Goal: Task Accomplishment & Management: Use online tool/utility

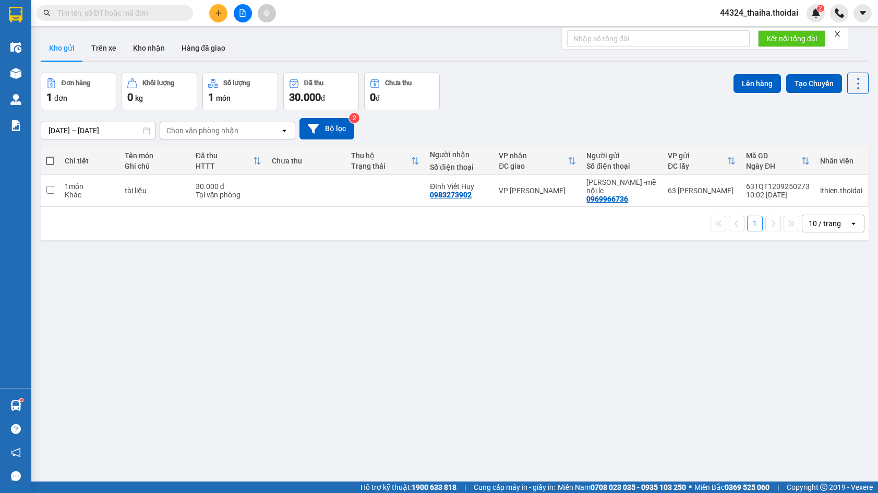
click at [142, 46] on button "Kho nhận" at bounding box center [149, 47] width 49 height 25
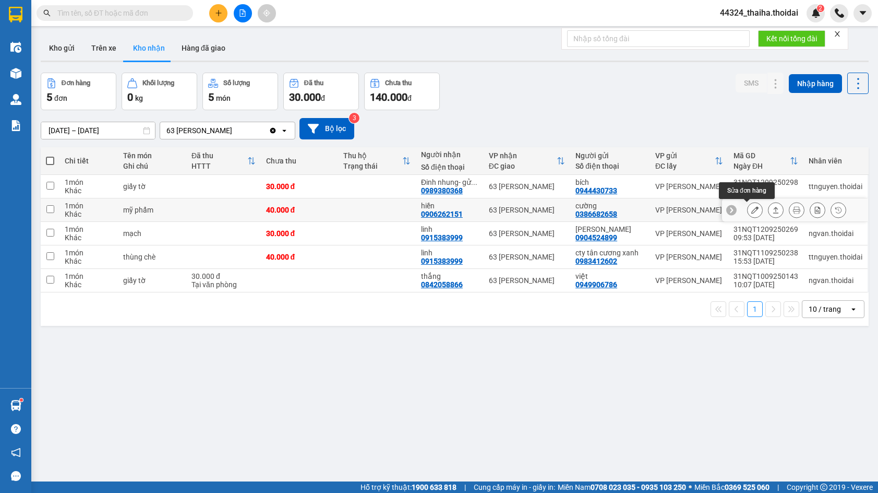
click at [748, 215] on button at bounding box center [755, 210] width 15 height 18
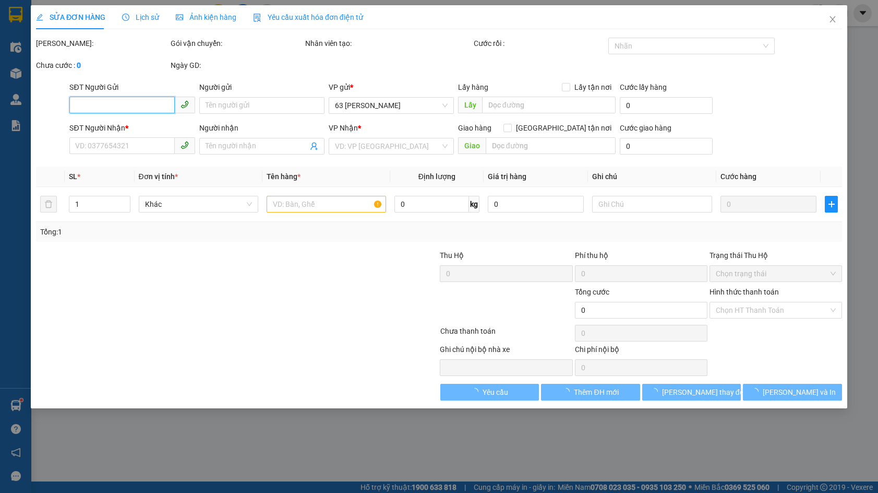
type input "0386682658"
type input "cường"
type input "0906262151"
type input "hiền"
type input "40.000"
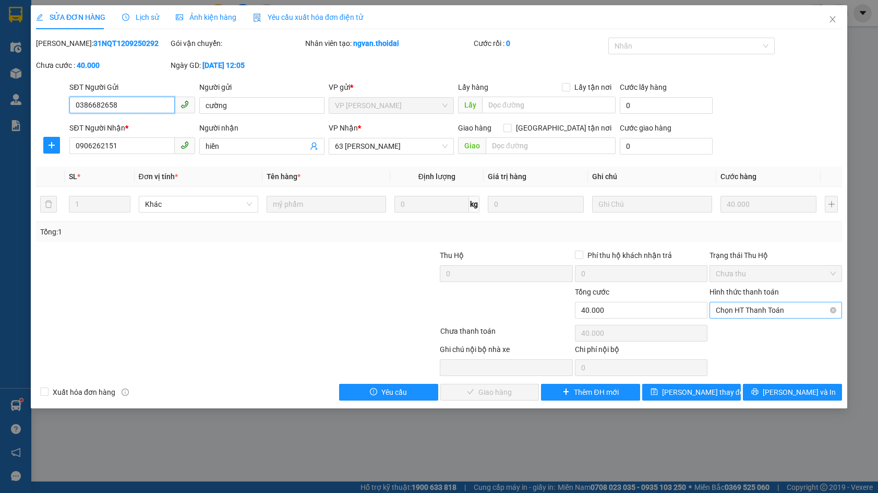
click at [814, 315] on span "Chọn HT Thanh Toán" at bounding box center [776, 310] width 120 height 16
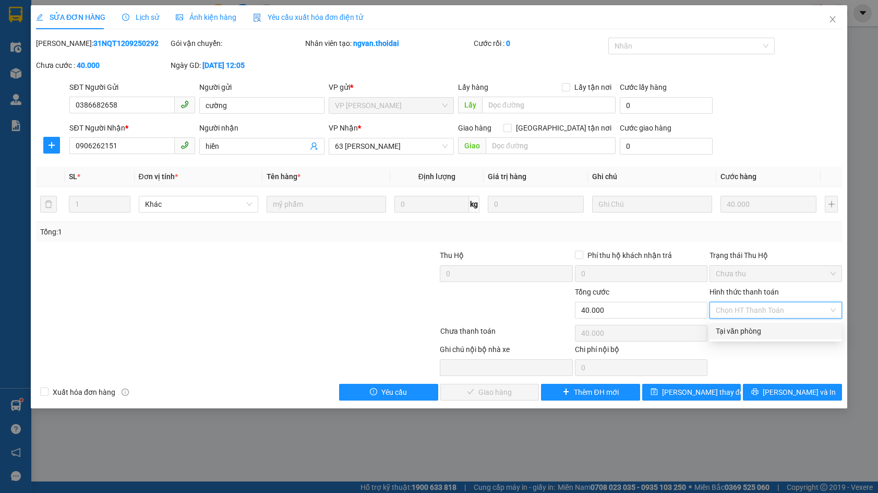
click at [798, 335] on div "Tại văn phòng" at bounding box center [776, 330] width 120 height 11
type input "0"
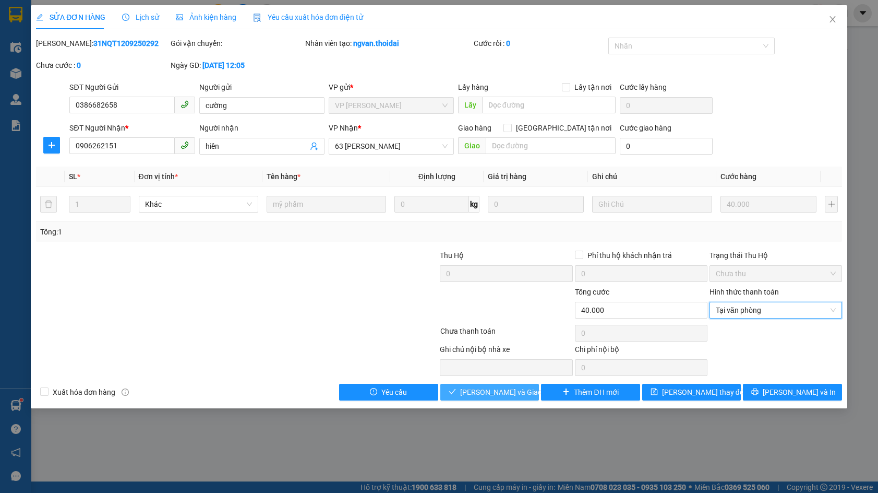
click at [493, 394] on span "[PERSON_NAME] và Giao hàng" at bounding box center [510, 391] width 100 height 11
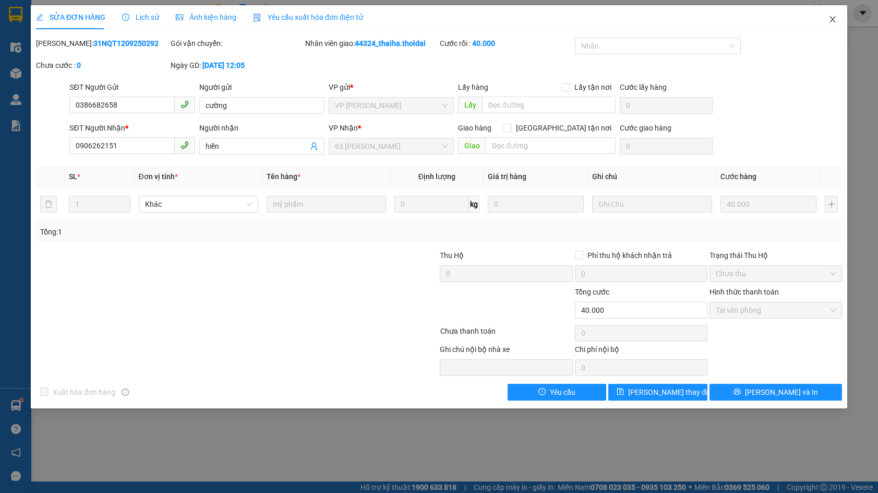
click at [834, 15] on span "Close" at bounding box center [832, 19] width 29 height 29
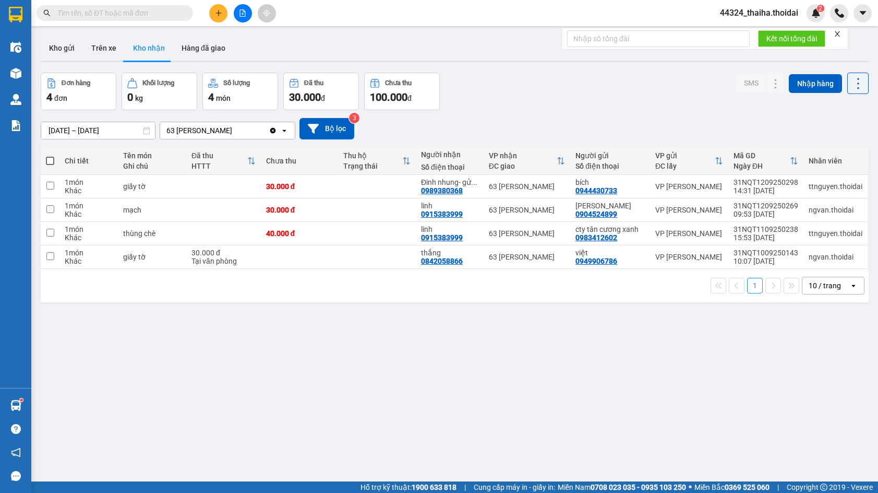
click at [146, 14] on input "text" at bounding box center [118, 12] width 123 height 11
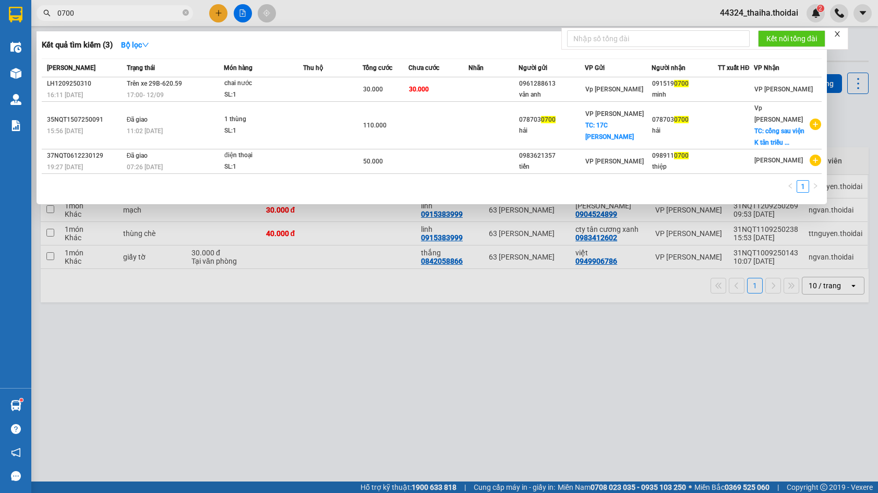
type input "0700"
click at [184, 9] on span at bounding box center [186, 13] width 6 height 10
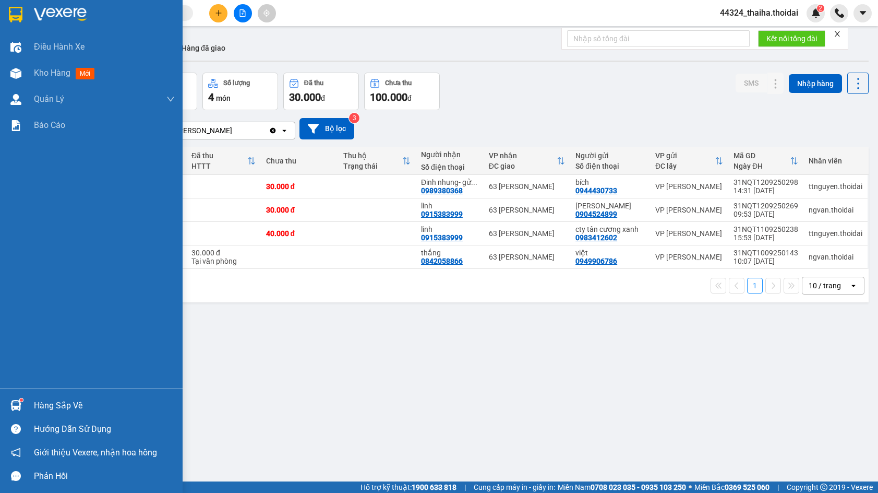
click at [20, 406] on img at bounding box center [15, 405] width 11 height 11
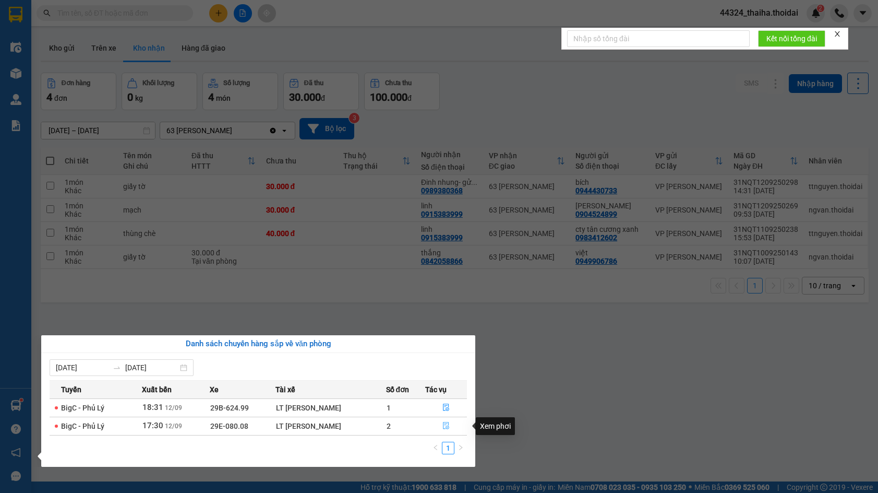
click at [450, 424] on icon "file-done" at bounding box center [445, 425] width 7 height 7
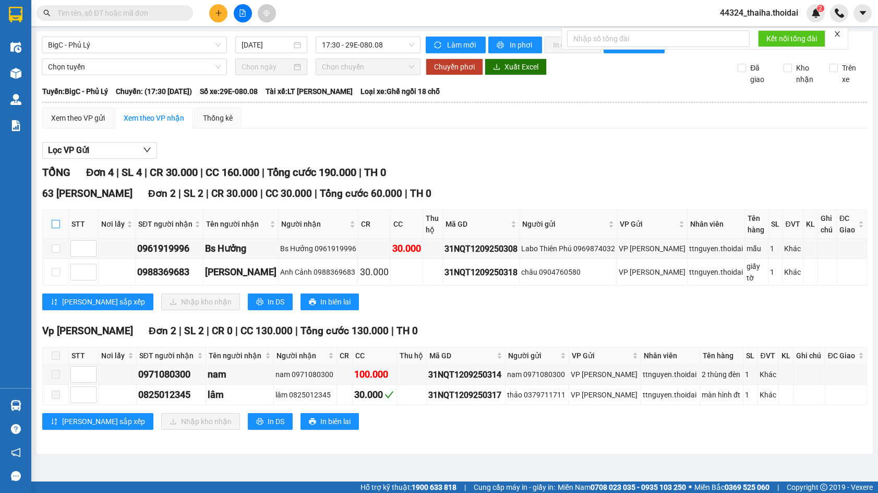
click at [52, 228] on input "checkbox" at bounding box center [56, 224] width 8 height 8
checkbox input "true"
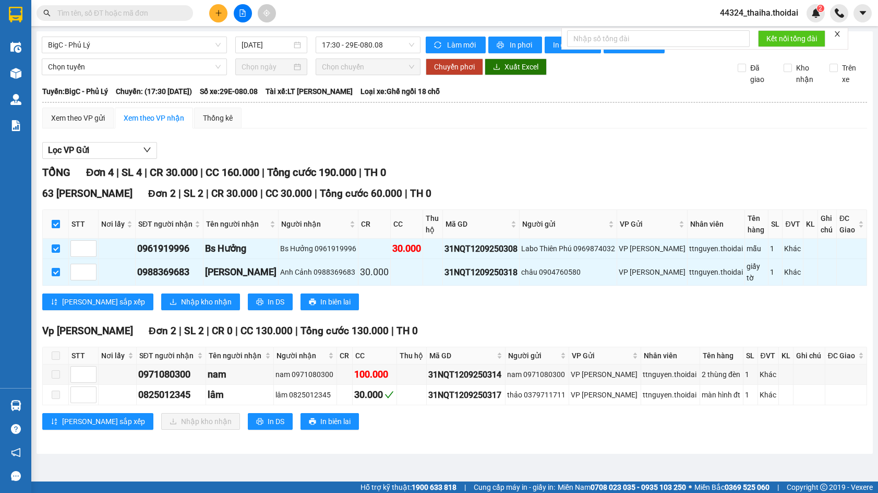
checkbox input "true"
click at [165, 298] on button "Nhập kho nhận" at bounding box center [200, 301] width 79 height 17
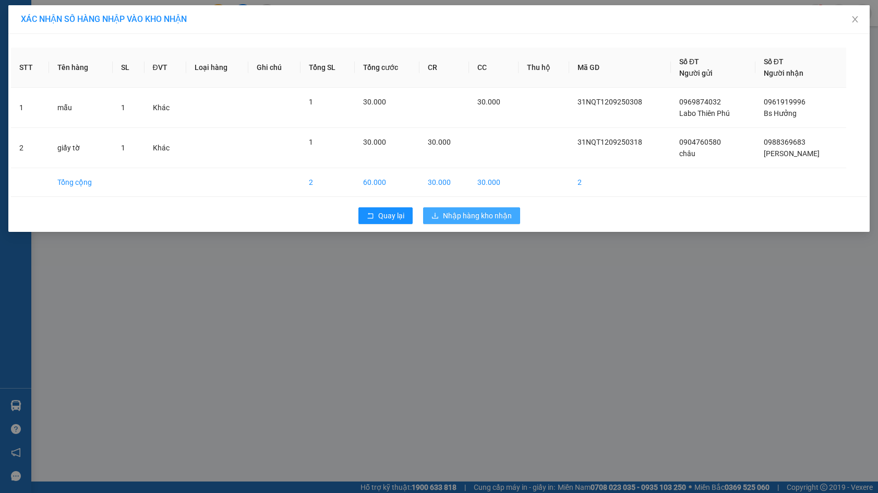
click at [483, 216] on span "Nhập hàng kho nhận" at bounding box center [477, 215] width 69 height 11
